Goal: Subscribe to service/newsletter

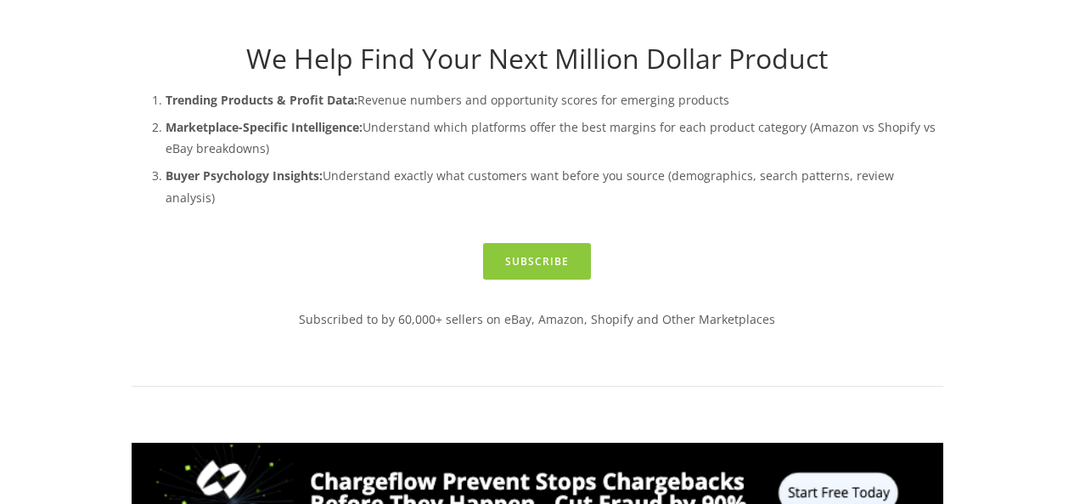
scroll to position [425, 0]
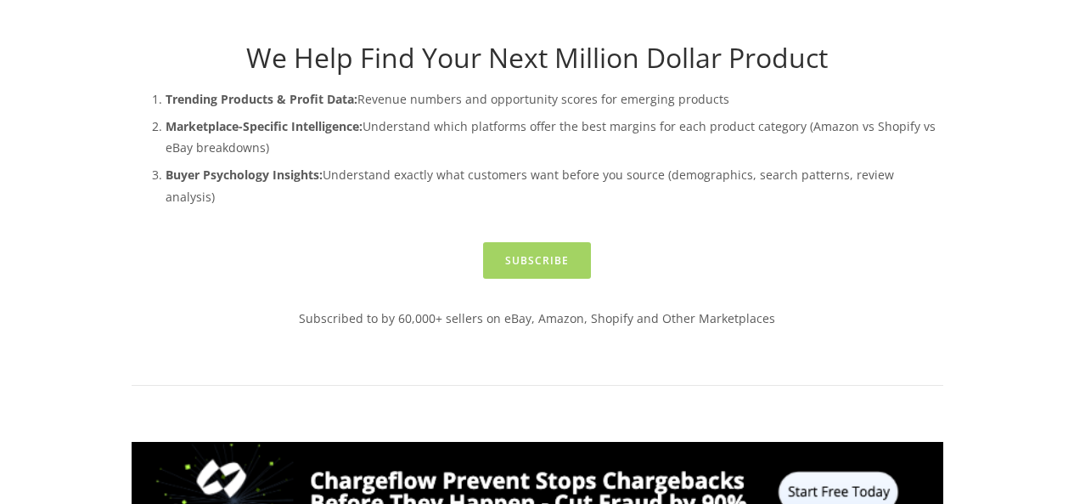
click at [541, 245] on link "Subscribe" at bounding box center [537, 260] width 108 height 37
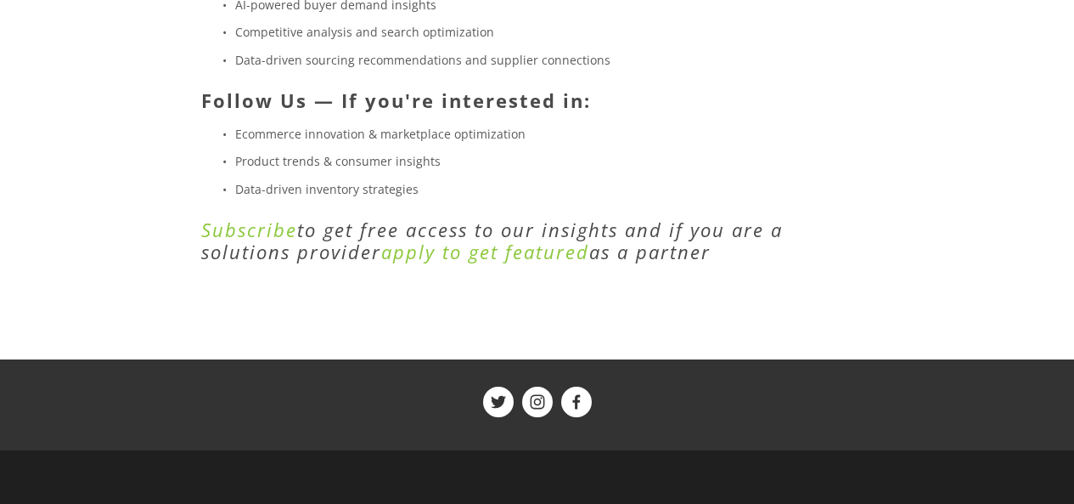
scroll to position [679, 0]
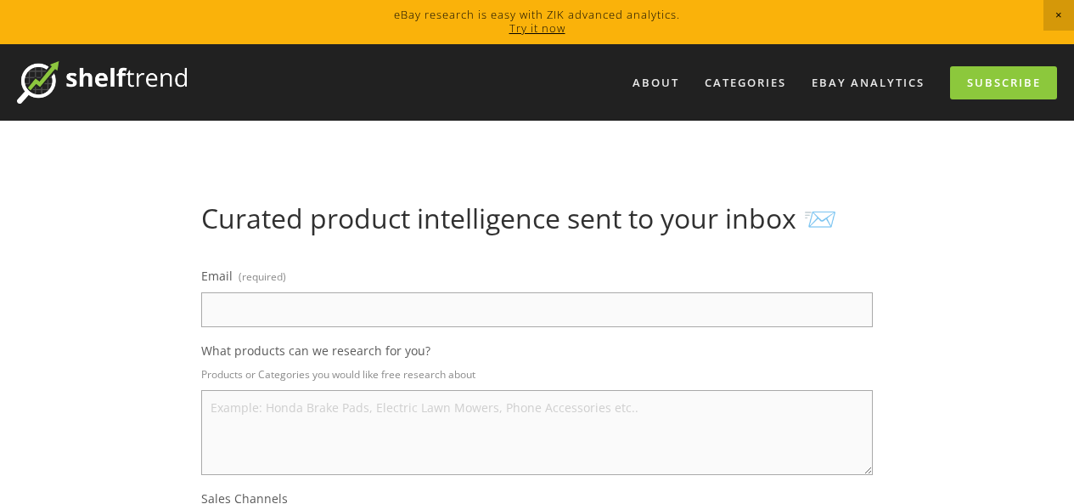
drag, startPoint x: 442, startPoint y: 297, endPoint x: 437, endPoint y: 307, distance: 11.0
click at [437, 307] on input "Email (required)" at bounding box center [537, 309] width 672 height 35
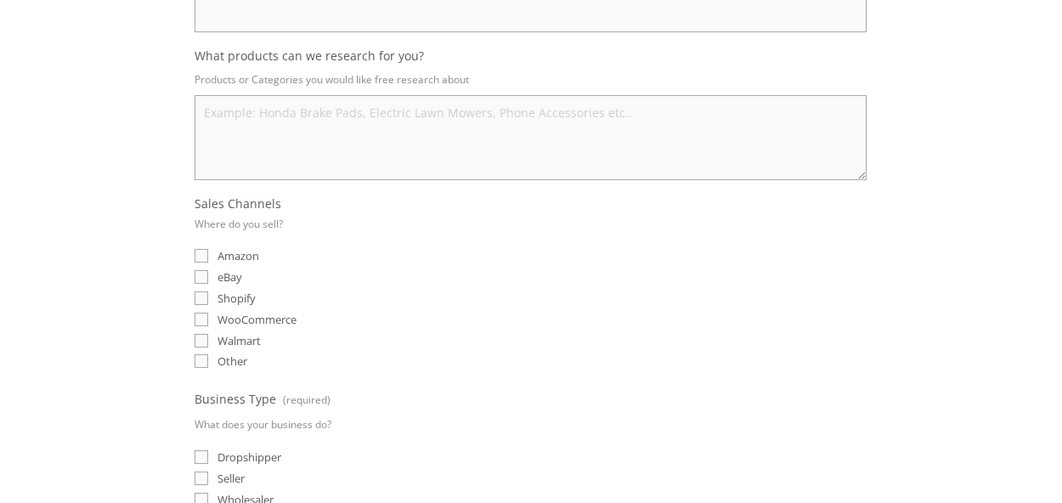
scroll to position [340, 0]
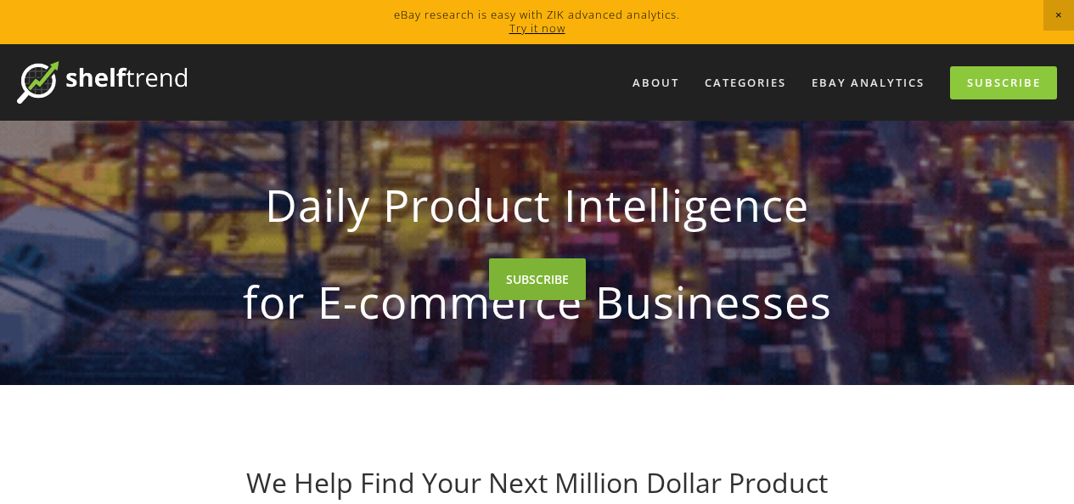
click at [521, 272] on link "SUBSCRIBE" at bounding box center [537, 279] width 97 height 42
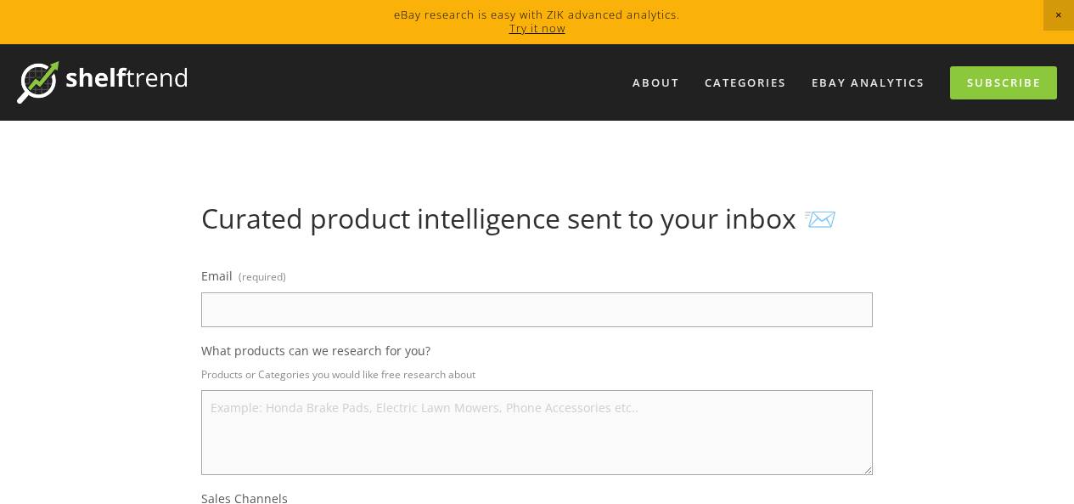
click at [366, 321] on input "Email (required)" at bounding box center [537, 309] width 672 height 35
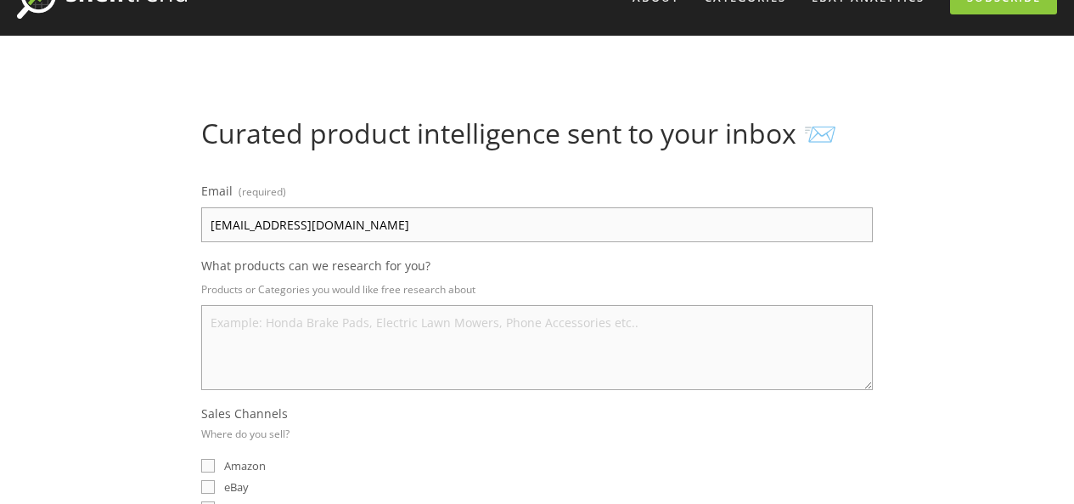
scroll to position [170, 0]
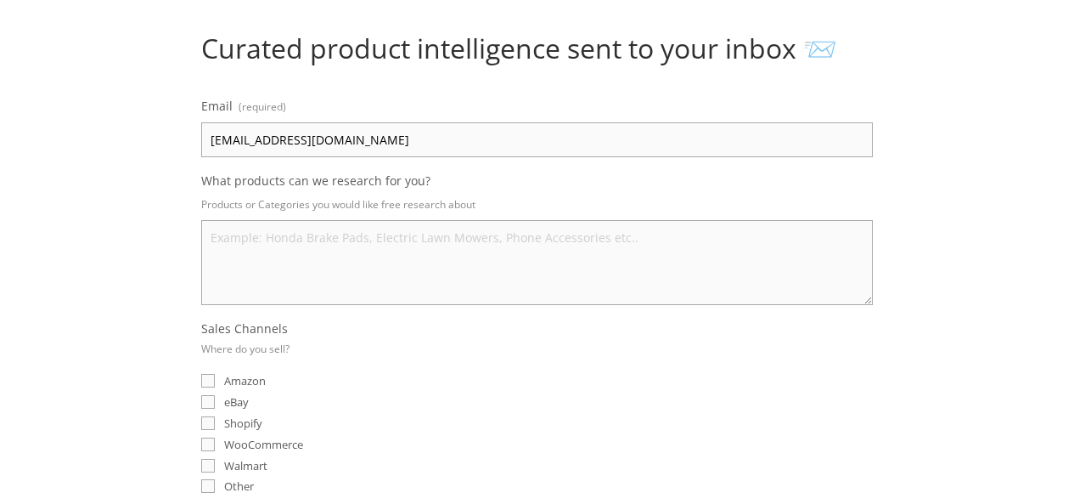
type input "[EMAIL_ADDRESS][DOMAIN_NAME]"
click at [235, 397] on span "eBay" at bounding box center [236, 401] width 25 height 15
click at [215, 397] on input "eBay" at bounding box center [208, 402] width 14 height 14
checkbox input "true"
click at [420, 246] on textarea "What products can we research for you?" at bounding box center [537, 262] width 672 height 85
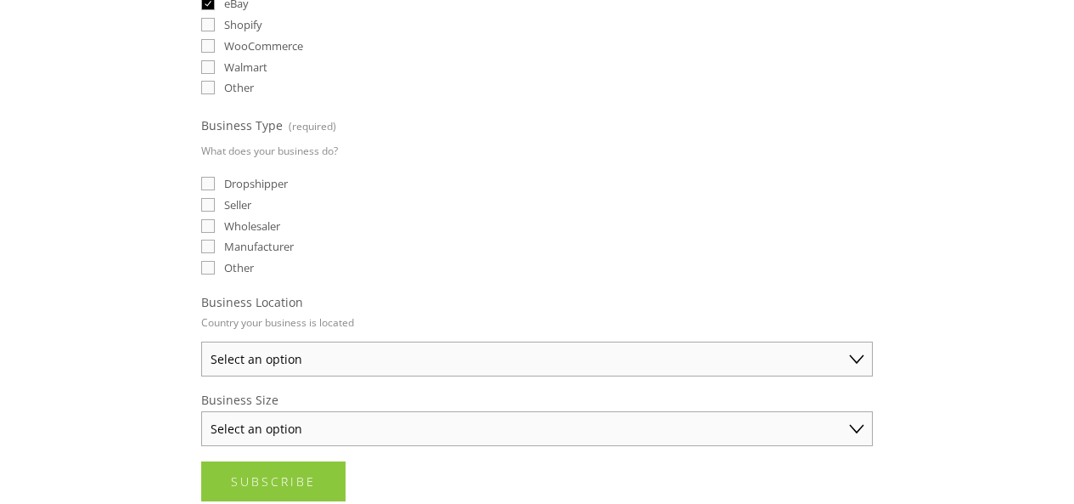
scroll to position [594, 0]
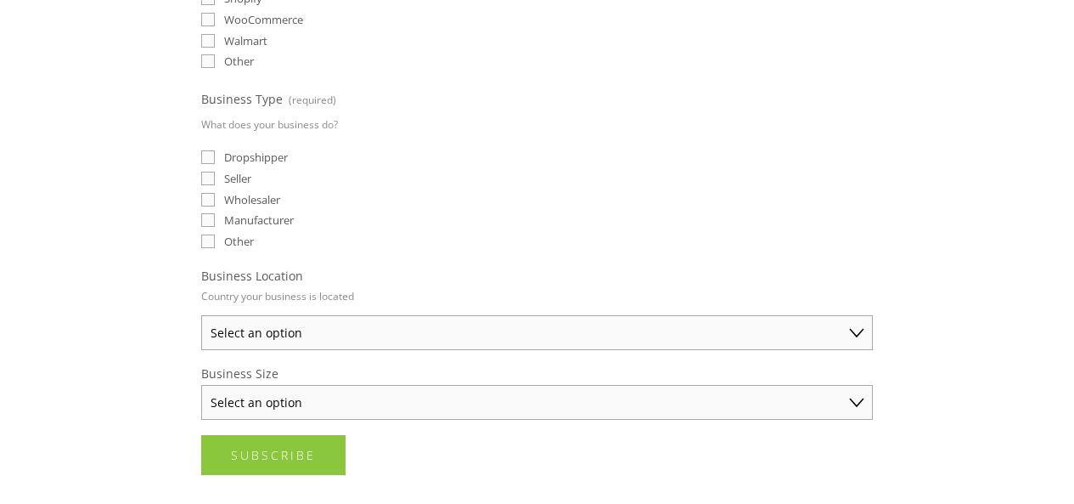
type textarea "phone cases"
click at [386, 326] on select "Select an option Australia United States United Kingdom China Japan Germany Can…" at bounding box center [537, 332] width 672 height 35
select select "United States"
click at [201, 315] on select "Select an option Australia United States United Kingdom China Japan Germany Can…" at bounding box center [537, 332] width 672 height 35
click at [248, 157] on span "Dropshipper" at bounding box center [256, 156] width 64 height 15
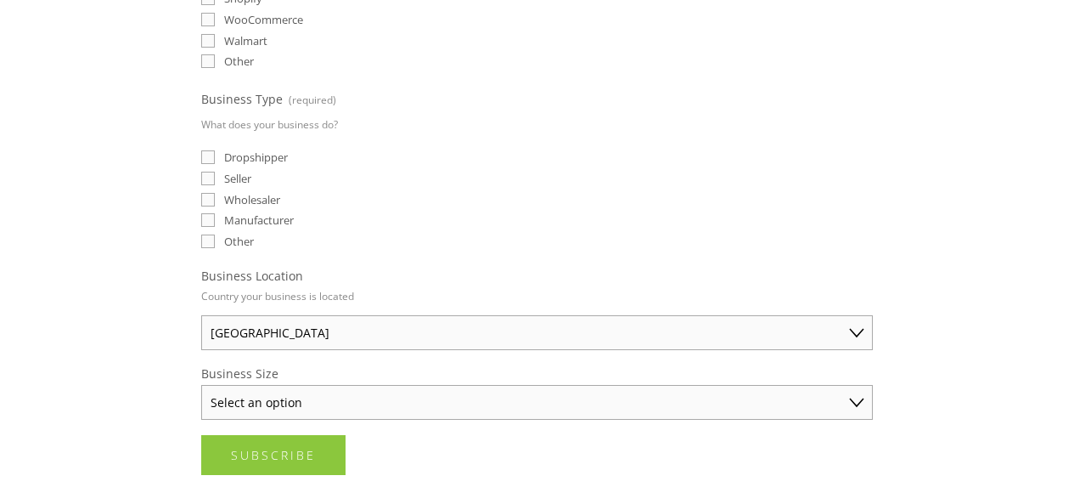
click at [215, 157] on input "Dropshipper" at bounding box center [208, 157] width 14 height 14
checkbox input "true"
click at [317, 400] on select "Select an option Solo Merchant (under $50K annual sales) Small Business ($50K -…" at bounding box center [537, 402] width 672 height 35
select select "Solo Merchant (under $50K annual sales)"
click at [201, 385] on select "Select an option Solo Merchant (under $50K annual sales) Small Business ($50K -…" at bounding box center [537, 402] width 672 height 35
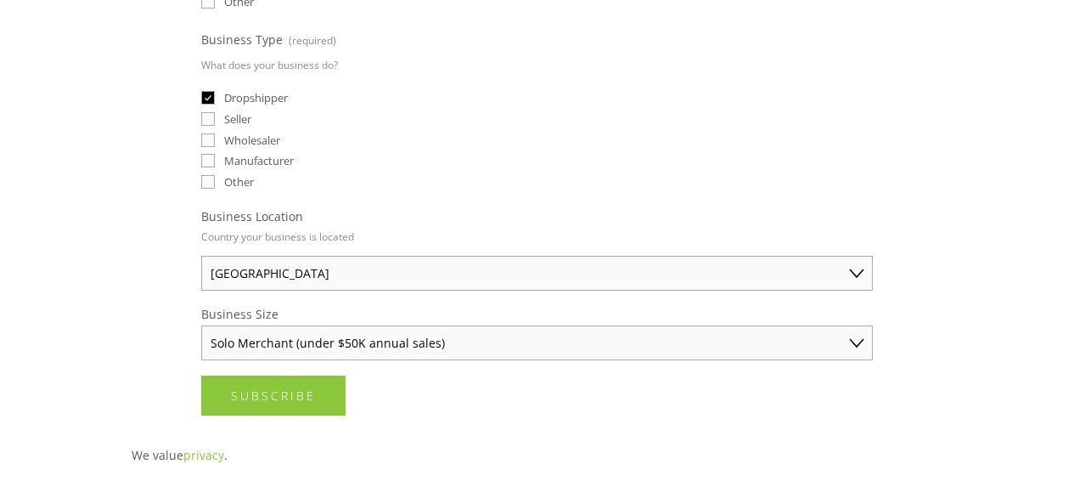
scroll to position [679, 0]
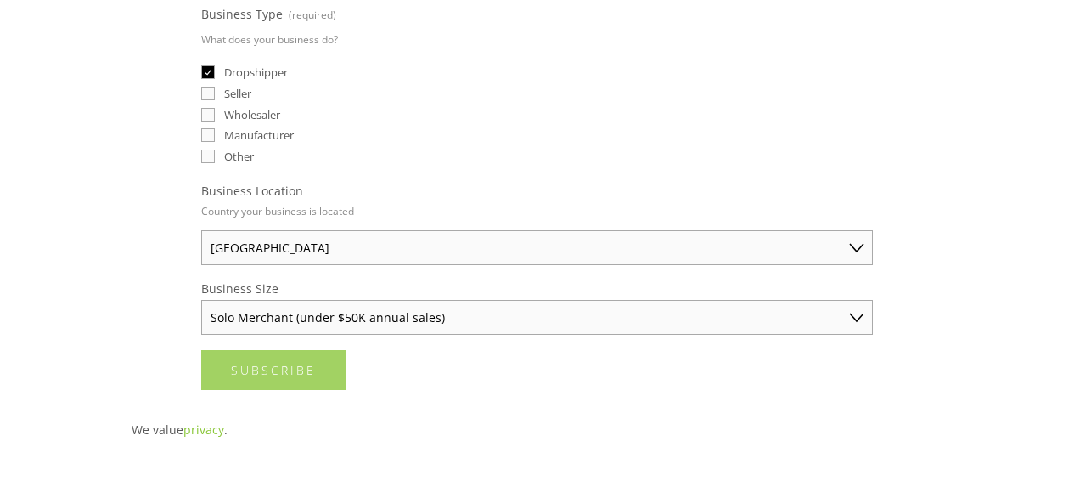
click at [275, 378] on span "Subscribe" at bounding box center [273, 370] width 85 height 16
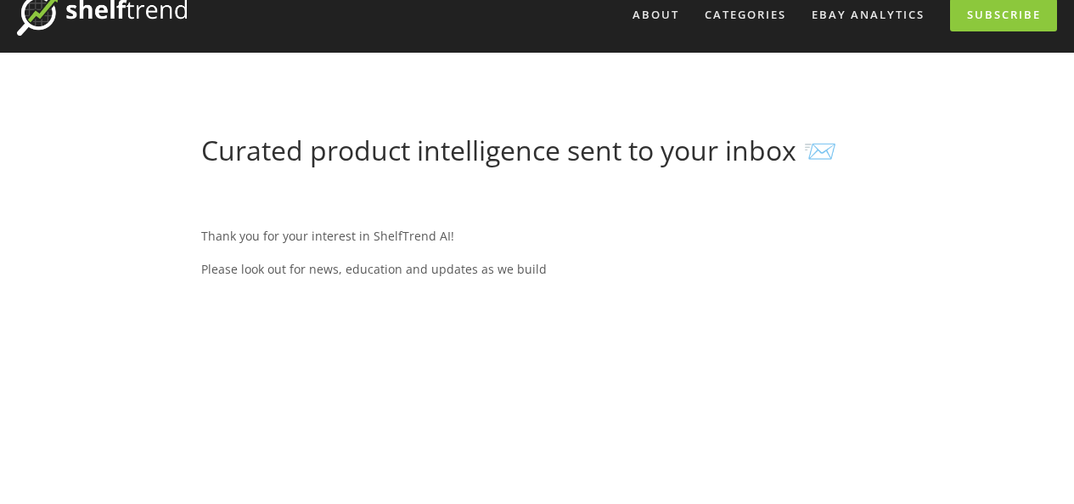
click at [218, 253] on div "Thank you for your interest in ShelfTrend AI! Please look out for news, educati…" at bounding box center [537, 252] width 672 height 78
click at [256, 258] on p "Please look out for news, education and updates as we build" at bounding box center [537, 268] width 672 height 21
drag, startPoint x: 324, startPoint y: 273, endPoint x: 579, endPoint y: 288, distance: 255.2
click at [589, 287] on div "Thank you for your interest in ShelfTrend AI! Please look out for news, educati…" at bounding box center [537, 252] width 672 height 78
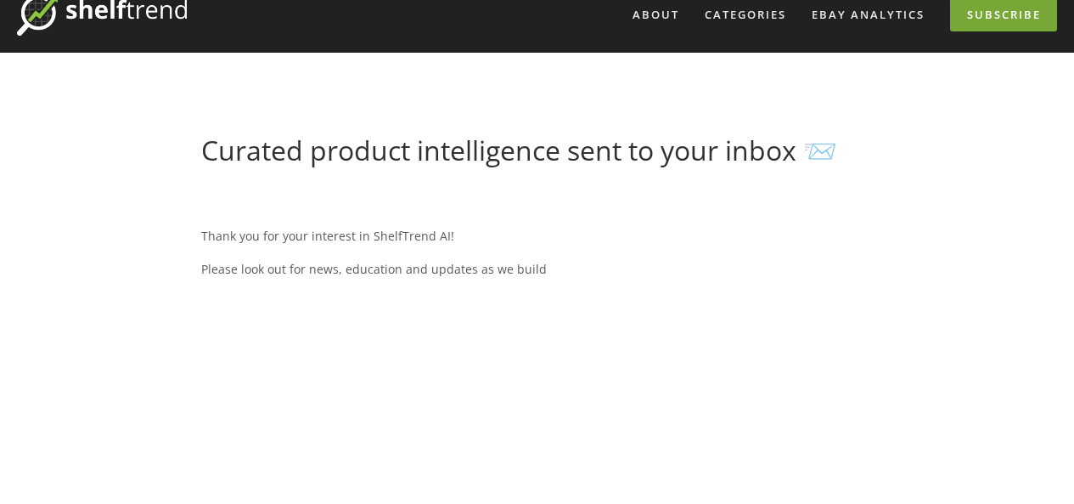
click at [994, 2] on link "Subscribe" at bounding box center [1003, 14] width 107 height 33
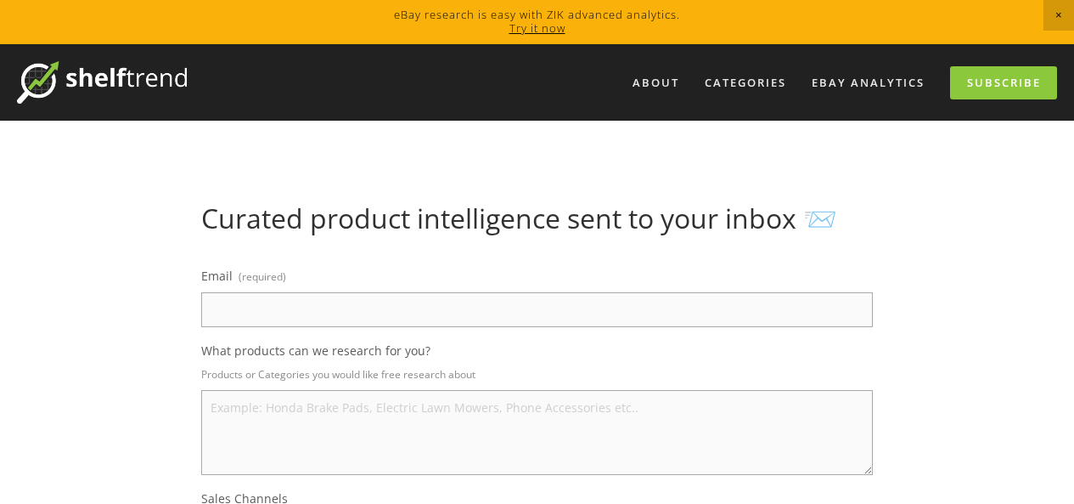
click at [480, 309] on input "Email (required)" at bounding box center [537, 309] width 672 height 35
type input "[EMAIL_ADDRESS][DOMAIN_NAME]"
click at [326, 419] on textarea "What products can we research for you?" at bounding box center [537, 432] width 672 height 85
type textarea "m"
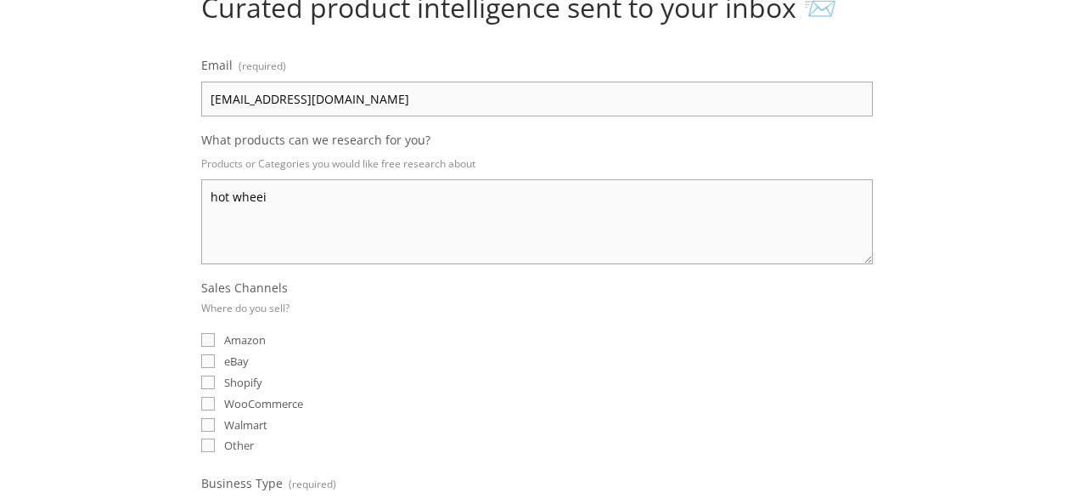
scroll to position [255, 0]
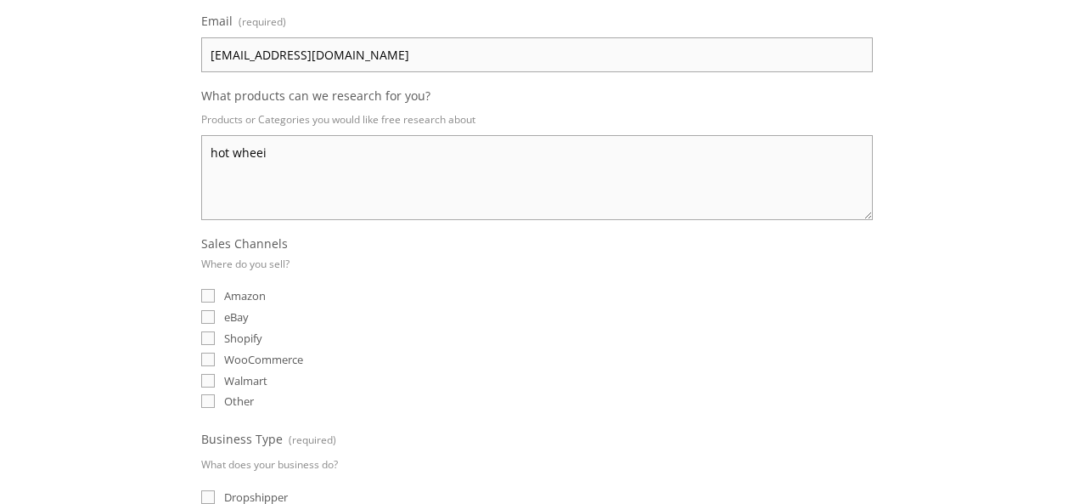
click at [350, 179] on textarea "hot wheei" at bounding box center [537, 177] width 672 height 85
type textarea "hot wheel"
click at [251, 318] on div "eBay" at bounding box center [537, 316] width 672 height 16
click at [234, 313] on span "eBay" at bounding box center [236, 316] width 25 height 15
click at [215, 313] on input "eBay" at bounding box center [208, 317] width 14 height 14
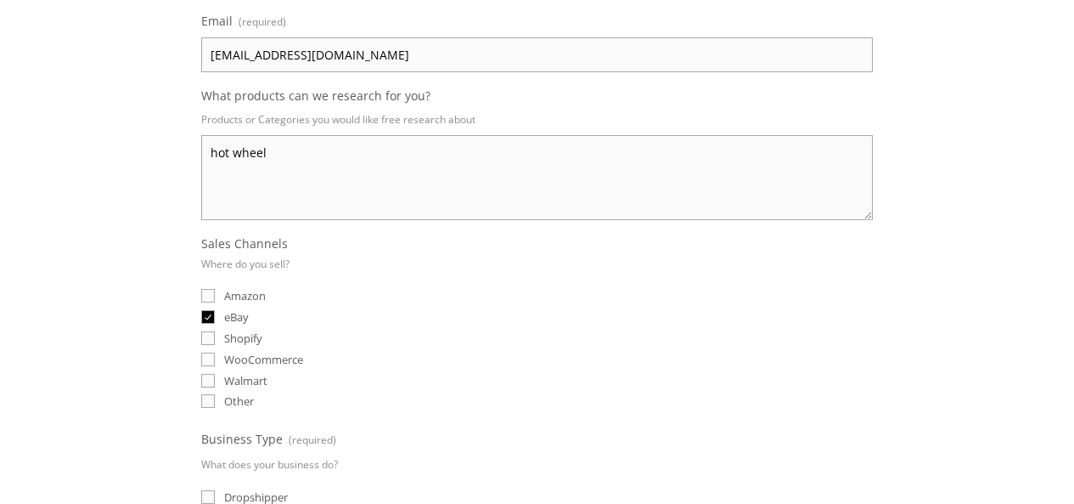
checkbox input "true"
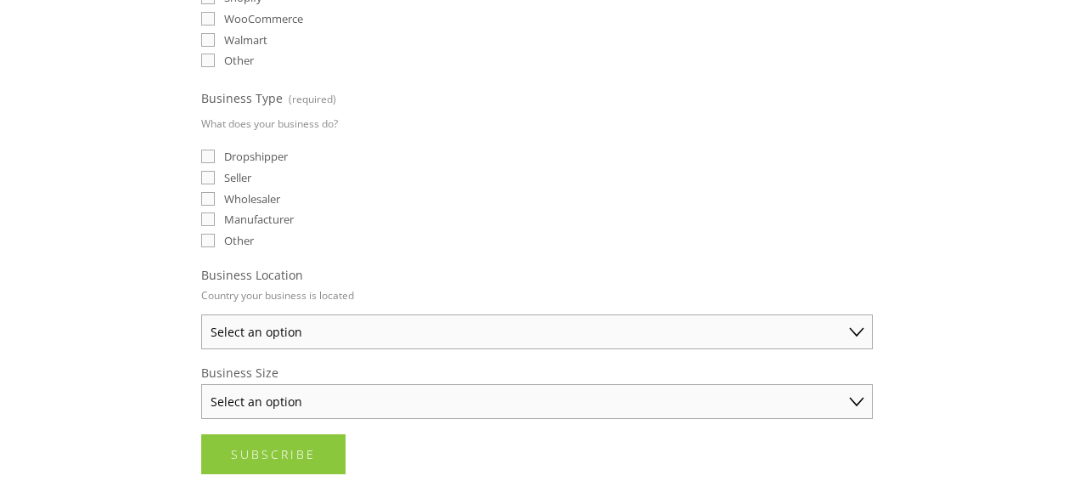
scroll to position [594, 0]
click at [226, 148] on fieldset "Business Type (required) What does your business do? Dropshipper Seller Wholesa…" at bounding box center [537, 169] width 672 height 165
click at [204, 149] on label "Dropshipper" at bounding box center [244, 156] width 87 height 15
click at [204, 150] on input "Dropshipper" at bounding box center [208, 157] width 14 height 14
checkbox input "true"
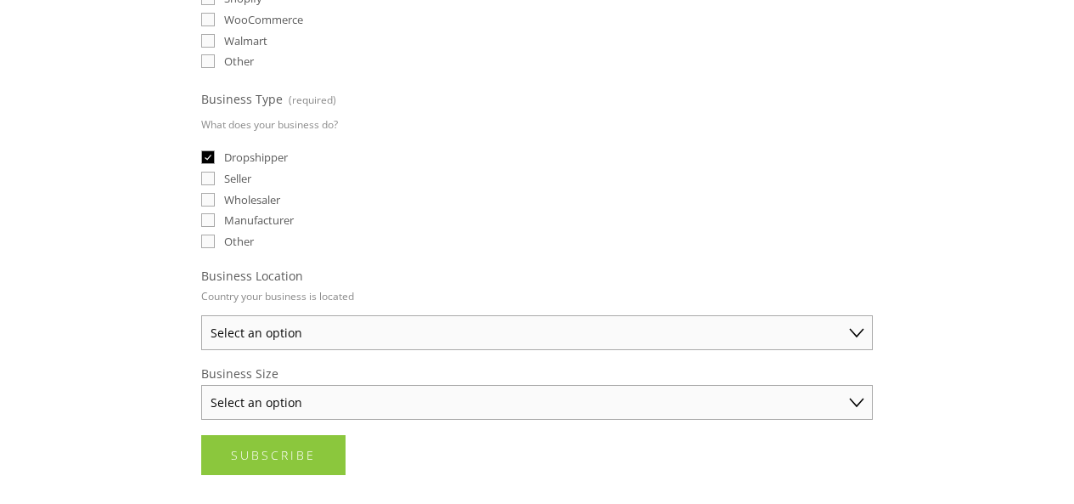
click at [265, 324] on select "Select an option Australia United States United Kingdom China Japan Germany Can…" at bounding box center [537, 332] width 672 height 35
select select "United States"
click at [201, 315] on select "Select an option Australia United States United Kingdom China Japan Germany Can…" at bounding box center [537, 332] width 672 height 35
click at [263, 398] on select "Select an option Solo Merchant (under $50K annual sales) Small Business ($50K -…" at bounding box center [537, 402] width 672 height 35
select select "Solo Merchant (under $50K annual sales)"
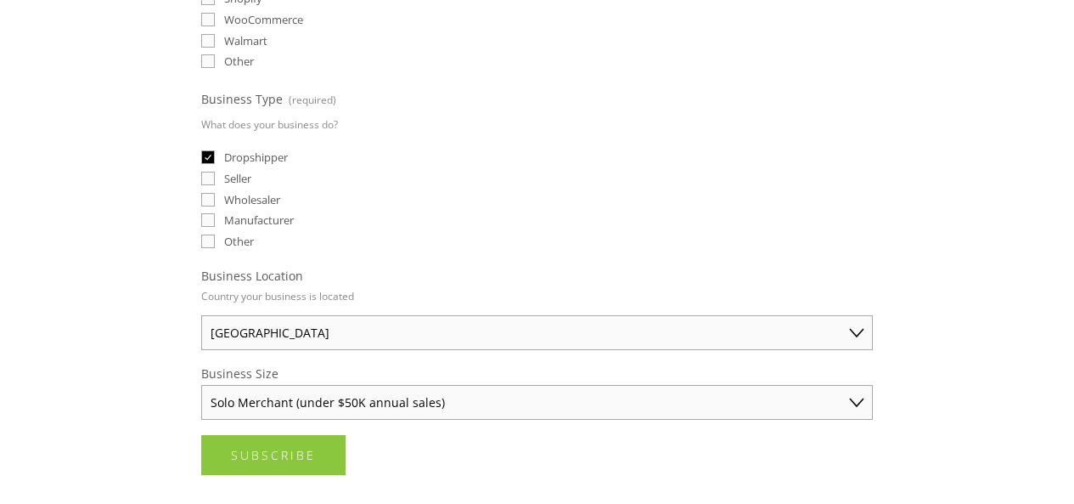
click at [201, 385] on select "Select an option Solo Merchant (under $50K annual sales) Small Business ($50K -…" at bounding box center [537, 402] width 672 height 35
click at [250, 453] on span "Subscribe" at bounding box center [273, 455] width 85 height 16
click at [250, 453] on span "Submitting" at bounding box center [278, 455] width 94 height 16
click at [250, 449] on span "Submitting" at bounding box center [278, 455] width 94 height 16
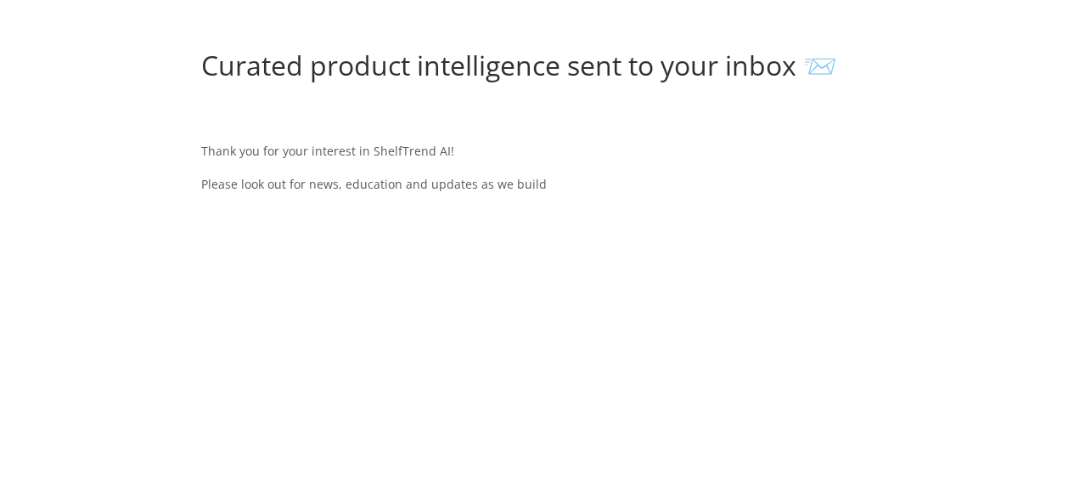
scroll to position [0, 0]
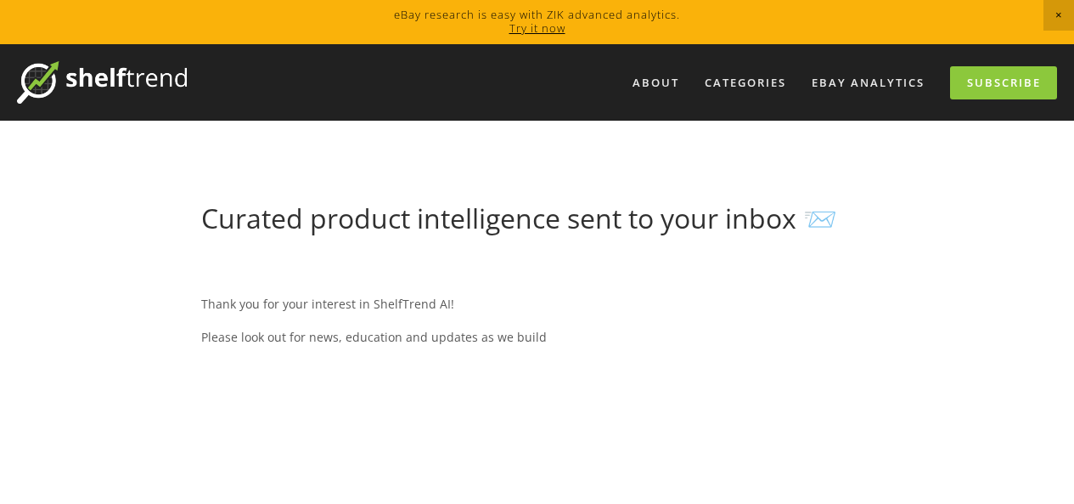
click at [881, 66] on nav "About Categories Auto Parts Electronics Fashion Home & Garden" at bounding box center [622, 82] width 870 height 33
click at [878, 78] on link "eBay Analytics" at bounding box center [868, 83] width 135 height 28
